Goal: Task Accomplishment & Management: Manage account settings

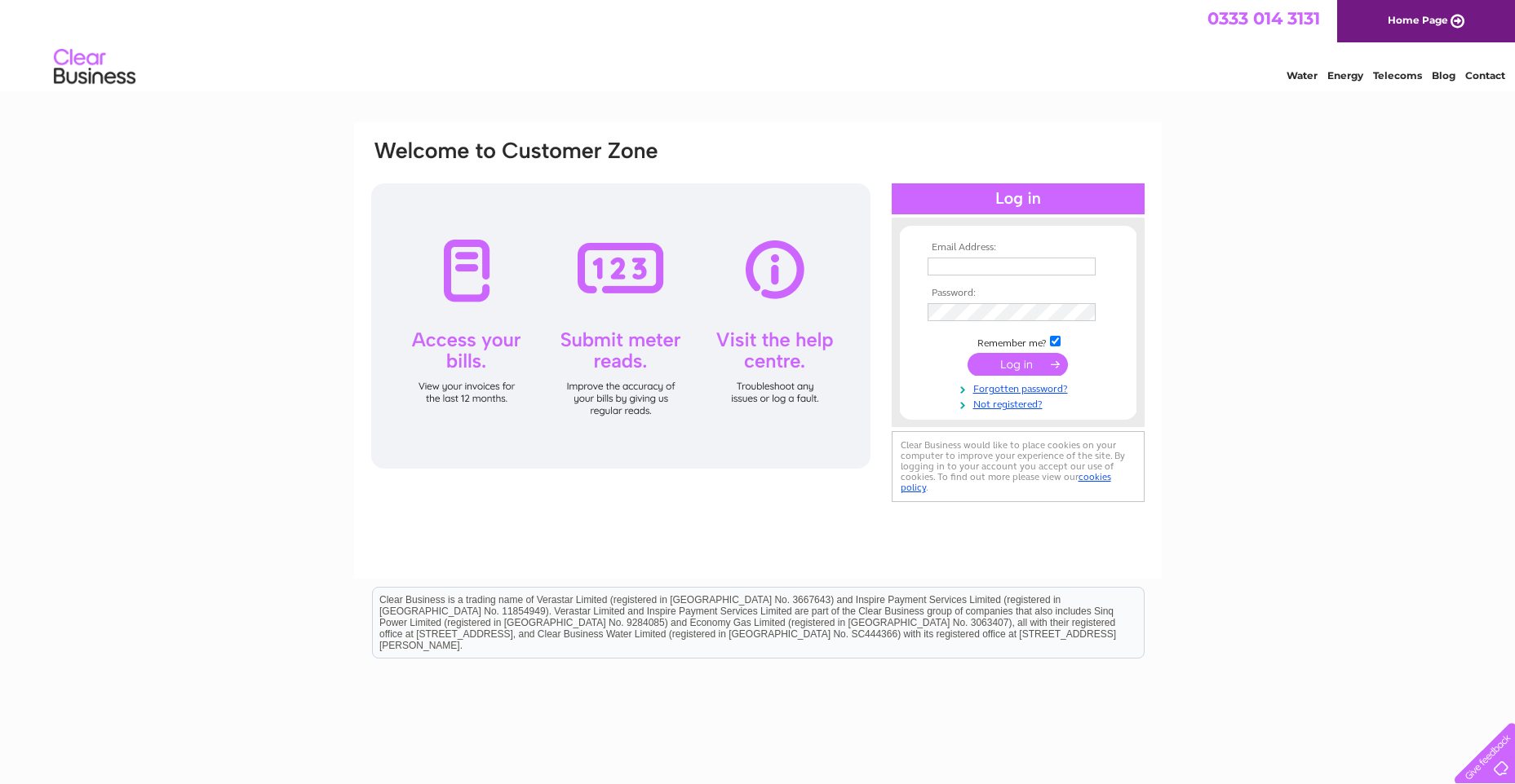
type input "david.henderson@vpz.co.uk"
click at [1006, 367] on input "submit" at bounding box center [1017, 364] width 100 height 23
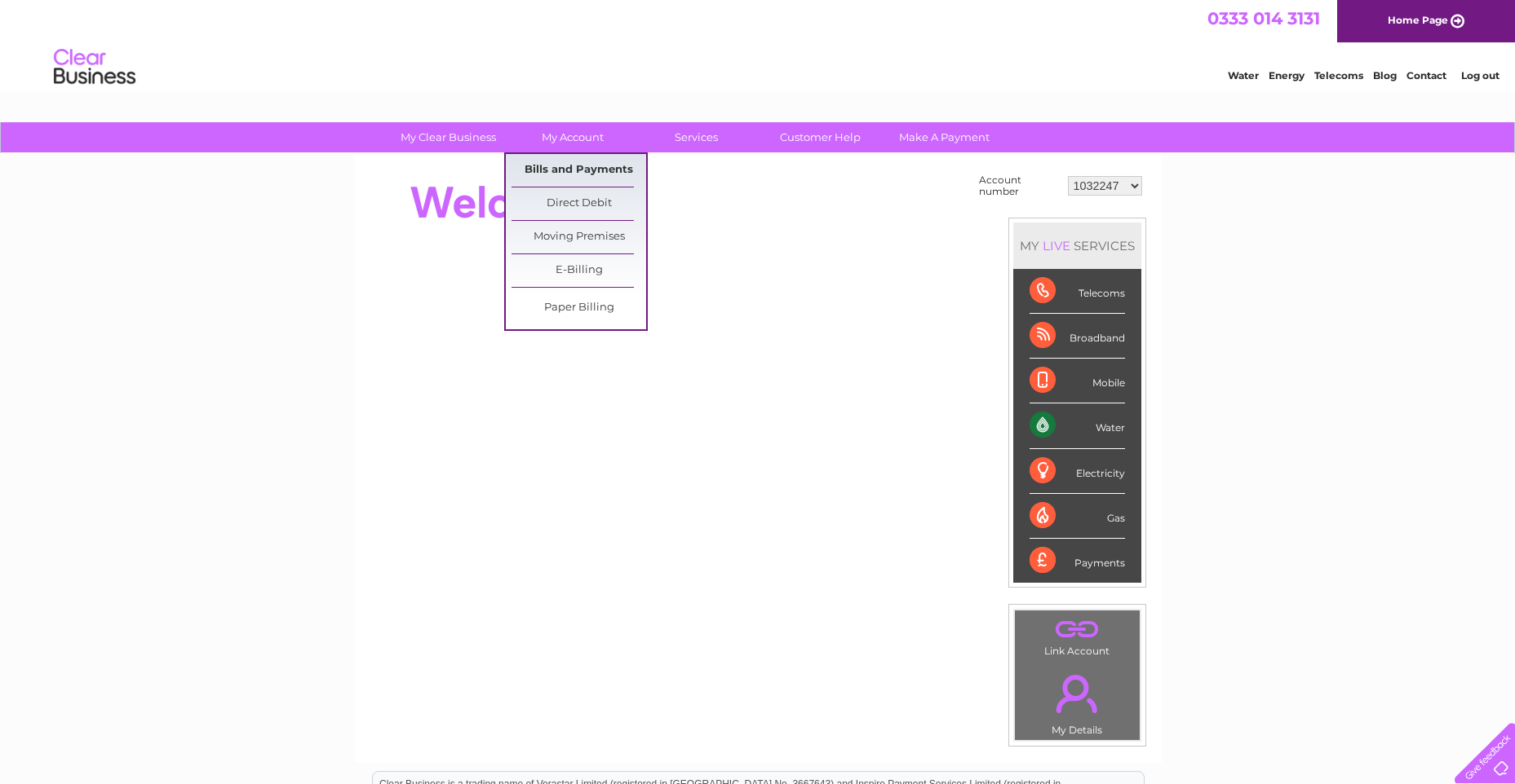
click at [575, 173] on link "Bills and Payments" at bounding box center [578, 170] width 134 height 33
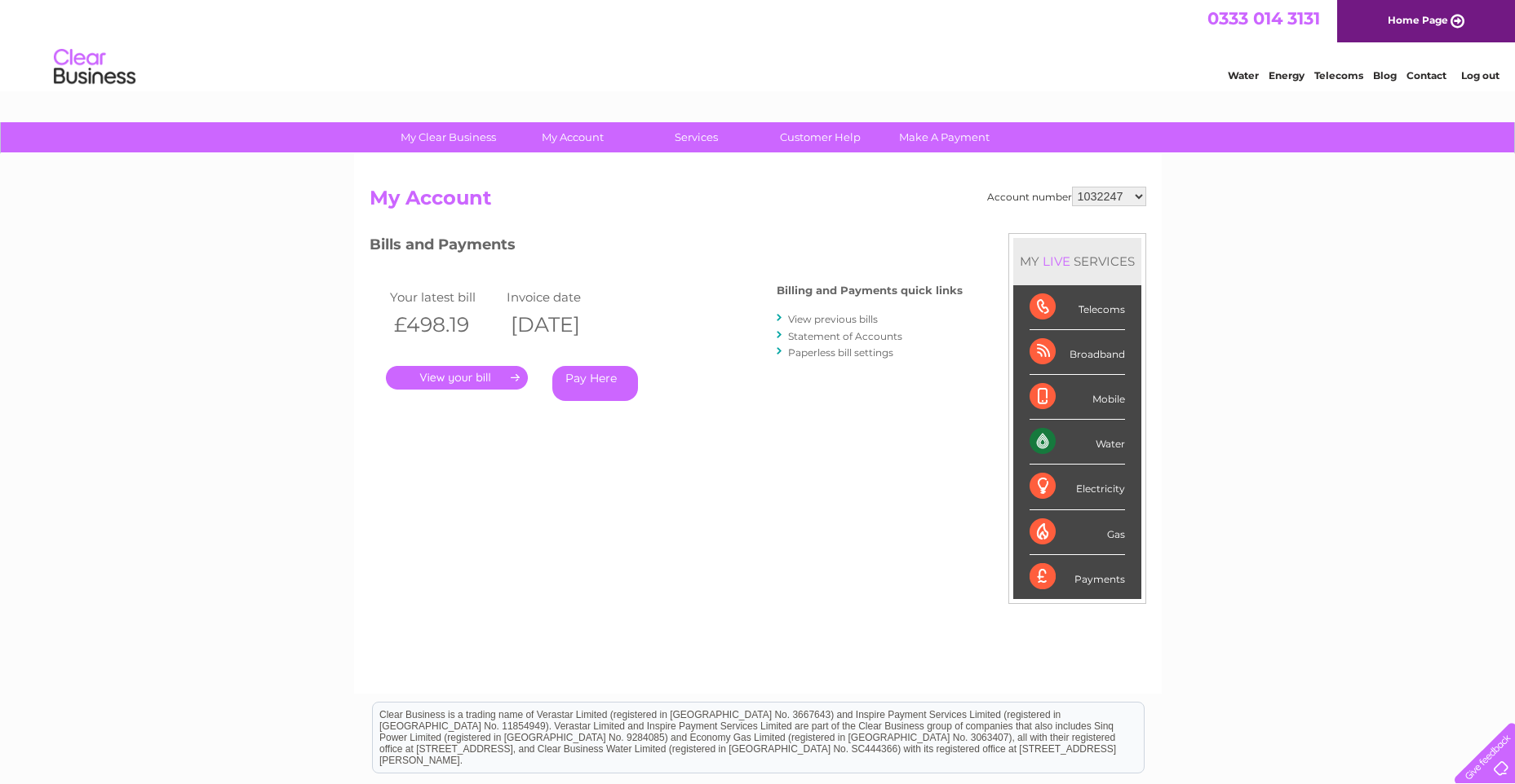
click at [461, 376] on link "." at bounding box center [456, 378] width 142 height 24
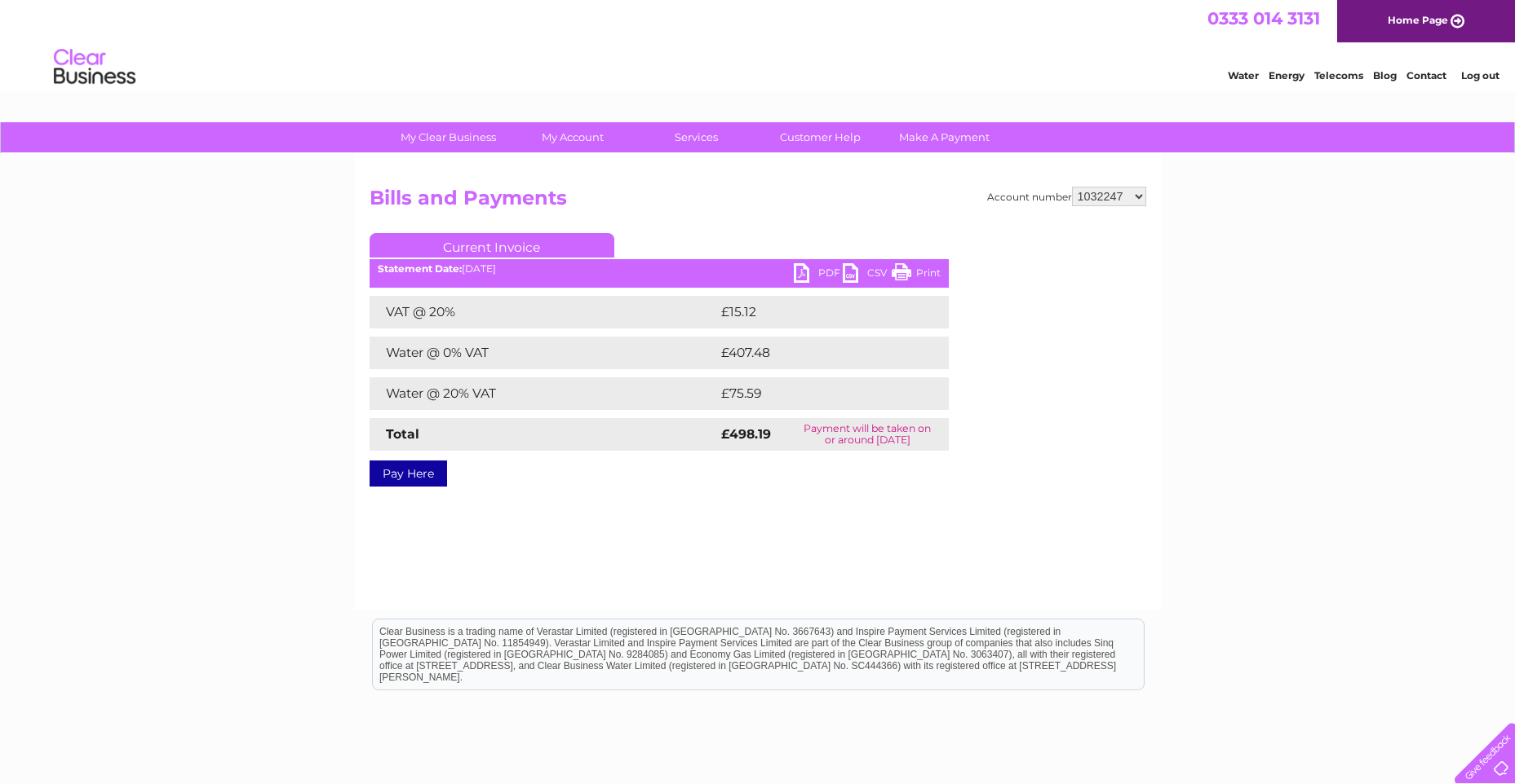
click at [808, 272] on link "PDF" at bounding box center [818, 276] width 49 height 24
click at [825, 194] on h2 "Bills and Payments" at bounding box center [757, 202] width 777 height 31
click at [1119, 193] on select "1032247 30270090 30318290" at bounding box center [1108, 196] width 75 height 20
select select "30270090"
click at [1071, 187] on select "1032247 30270090 30318290" at bounding box center [1108, 196] width 75 height 20
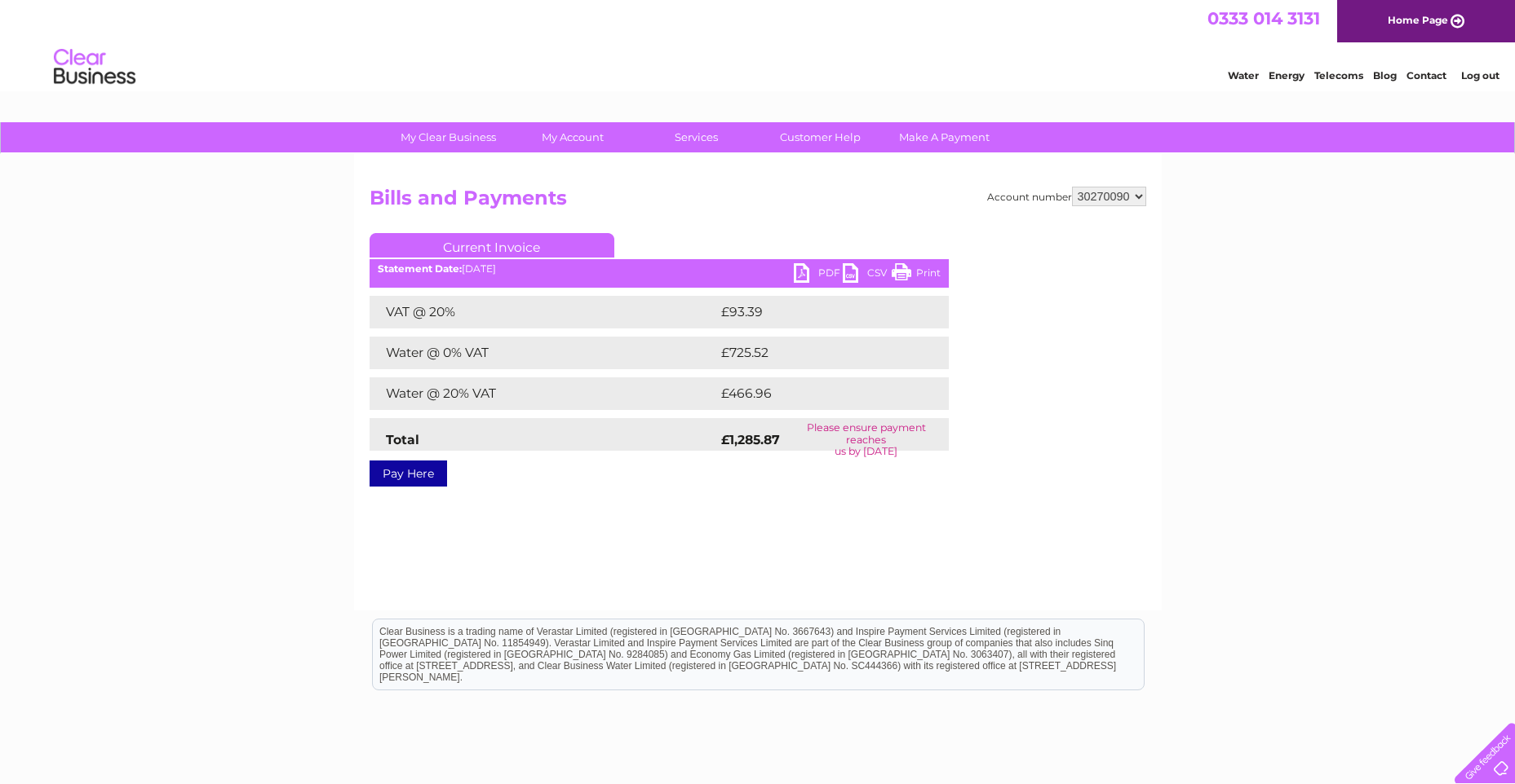
click at [799, 281] on link "PDF" at bounding box center [818, 276] width 49 height 24
click at [1086, 193] on select "1032247 30270090 30318290" at bounding box center [1108, 196] width 75 height 20
select select "30318290"
click at [1071, 187] on select "1032247 30270090 30318290" at bounding box center [1108, 196] width 75 height 20
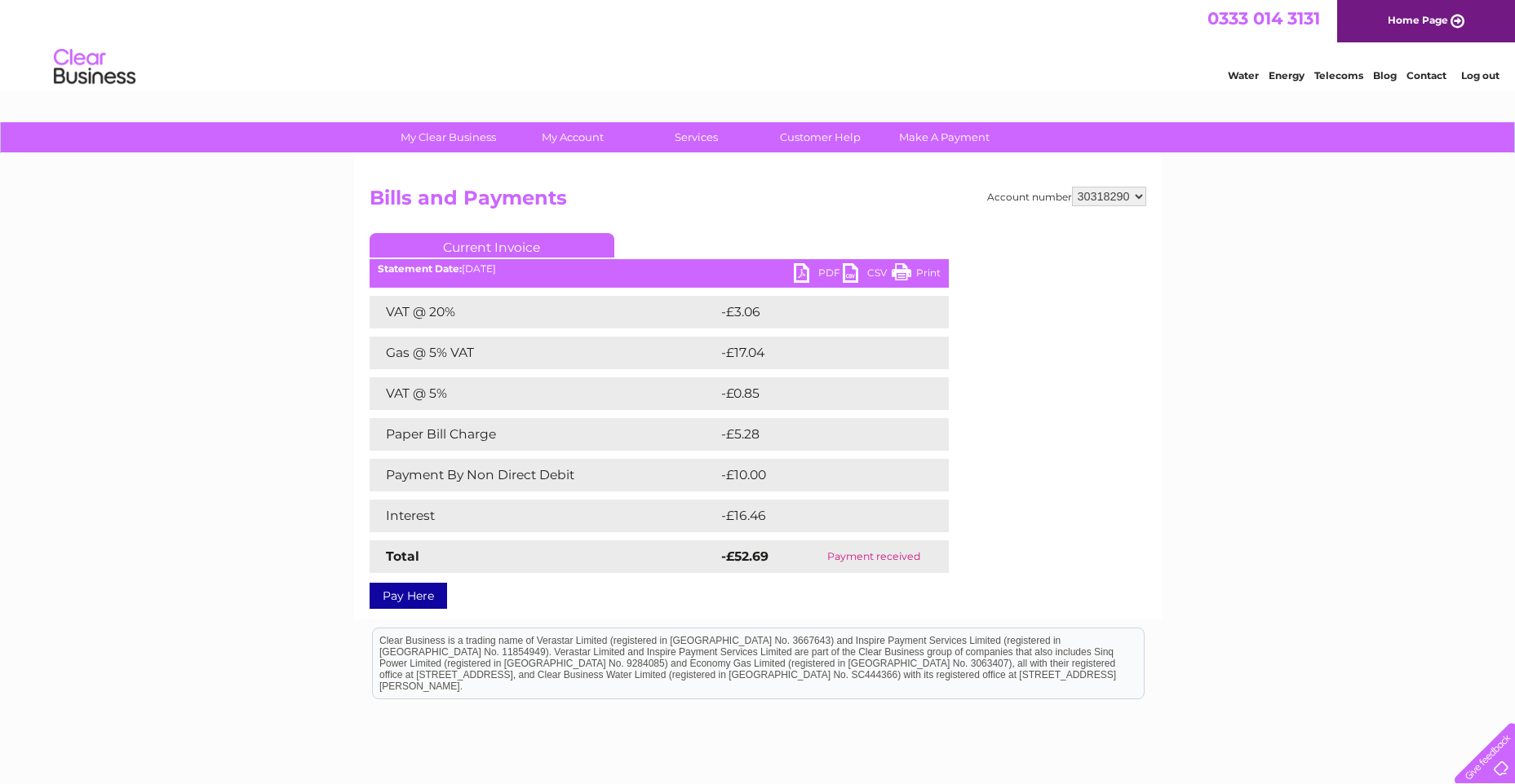
click at [802, 275] on link "PDF" at bounding box center [818, 276] width 49 height 24
